Goal: Information Seeking & Learning: Learn about a topic

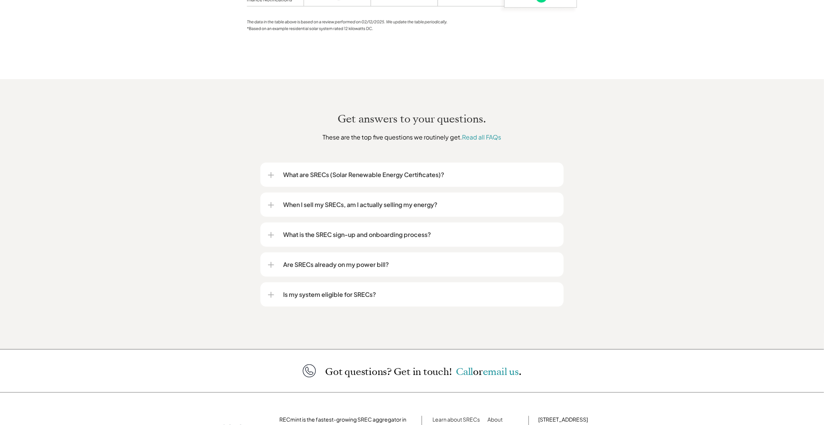
scroll to position [905, 0]
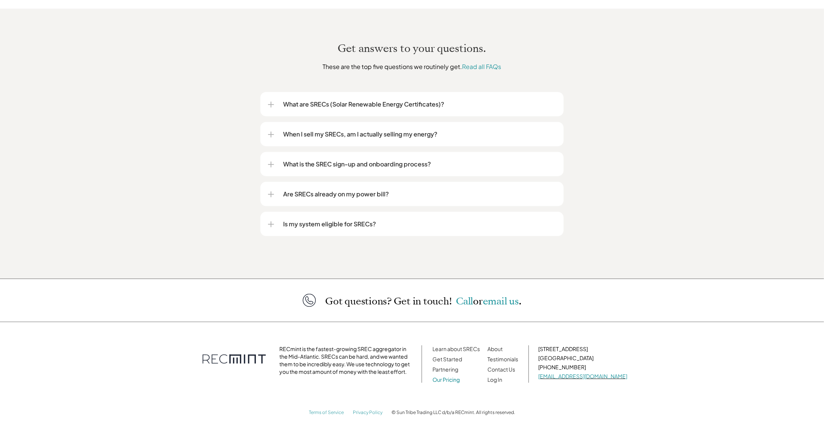
click at [460, 376] on link "Our Pricing" at bounding box center [446, 379] width 27 height 7
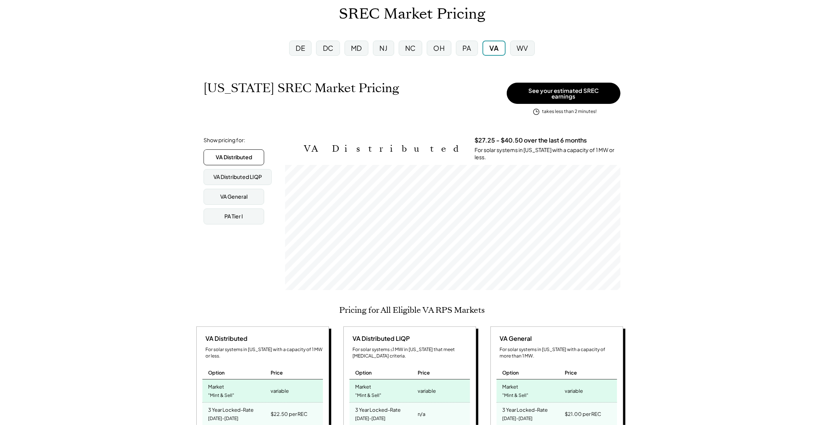
scroll to position [38, 0]
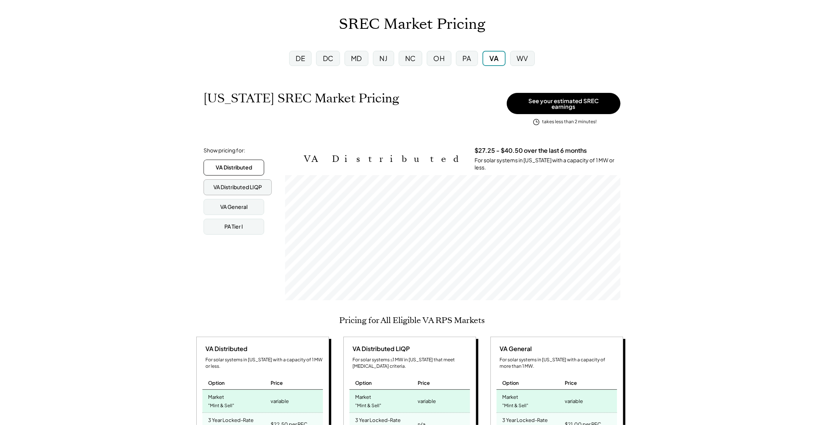
click at [239, 184] on div "VA Distributed LIQP" at bounding box center [237, 188] width 49 height 8
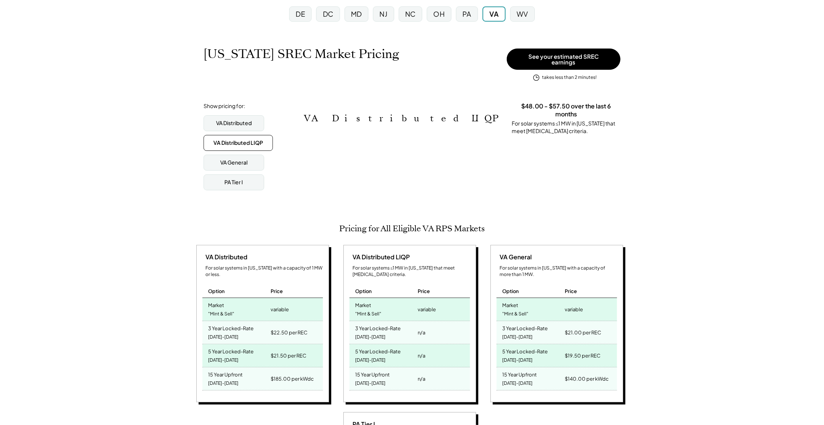
scroll to position [0, 0]
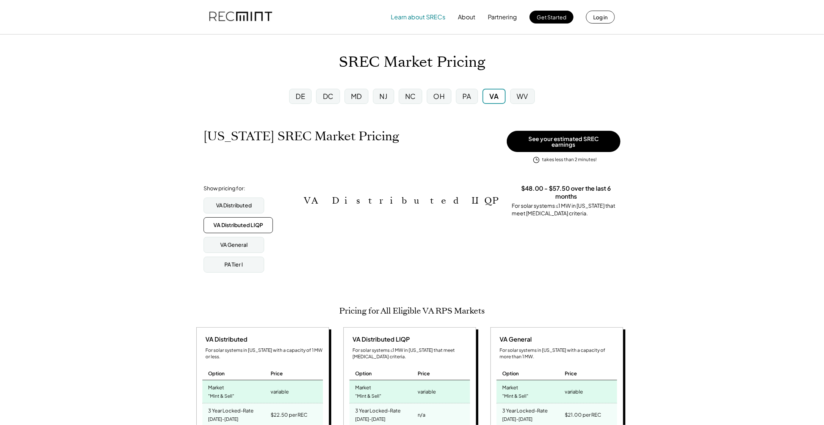
click at [419, 17] on button "Learn about SRECs" at bounding box center [418, 16] width 55 height 15
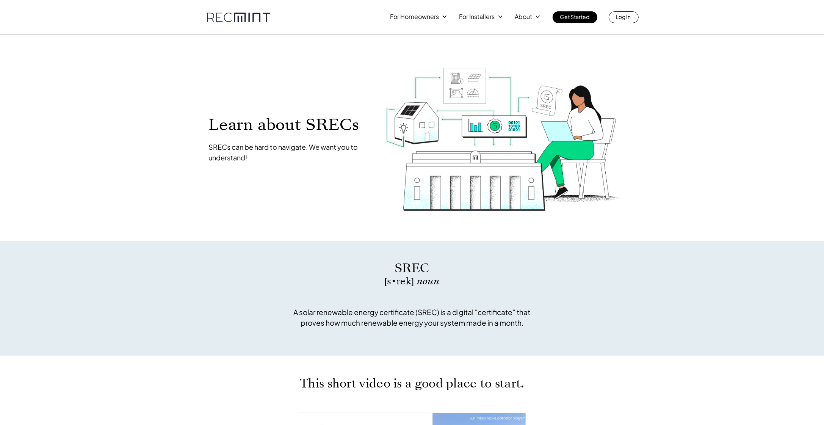
click at [237, 16] on link at bounding box center [238, 17] width 63 height 9
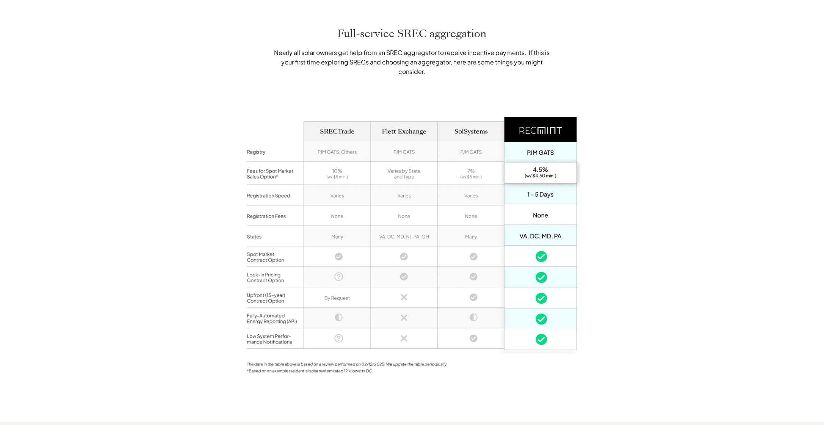
scroll to position [493, 0]
